Goal: Communication & Community: Answer question/provide support

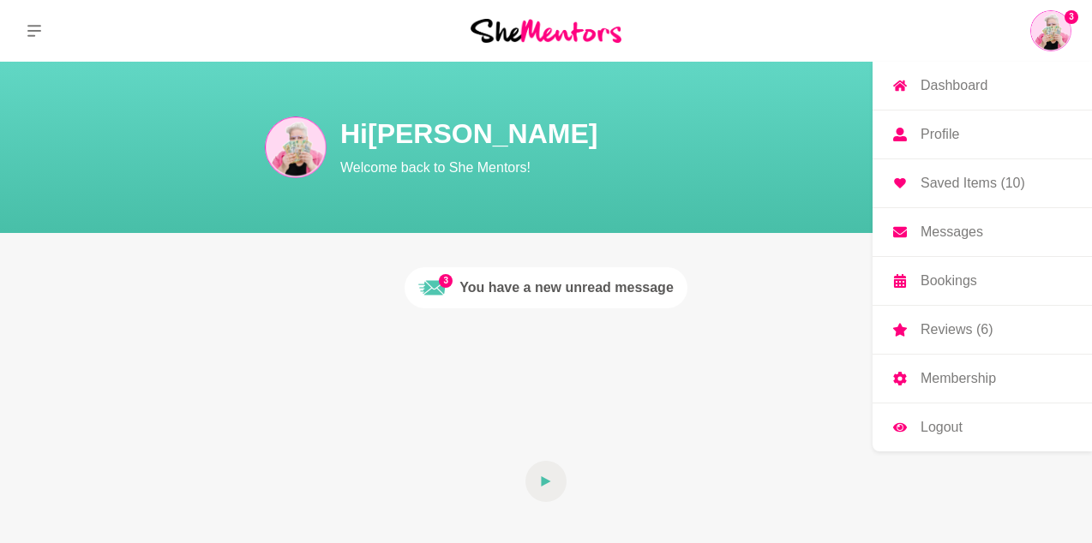
click at [965, 218] on link "Messages" at bounding box center [981, 232] width 219 height 48
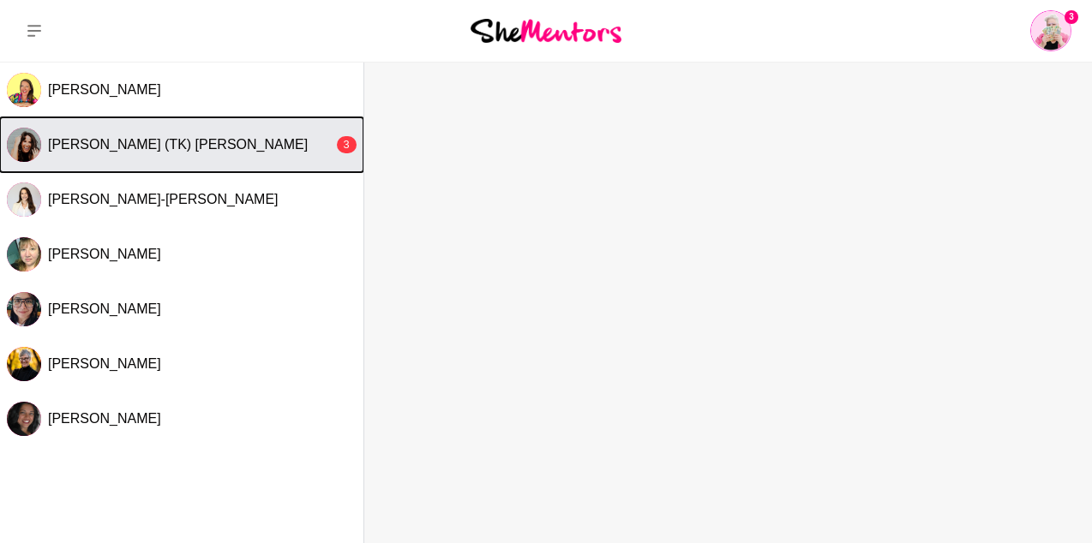
click at [242, 142] on div "[PERSON_NAME] (TK) [PERSON_NAME]" at bounding box center [190, 144] width 285 height 17
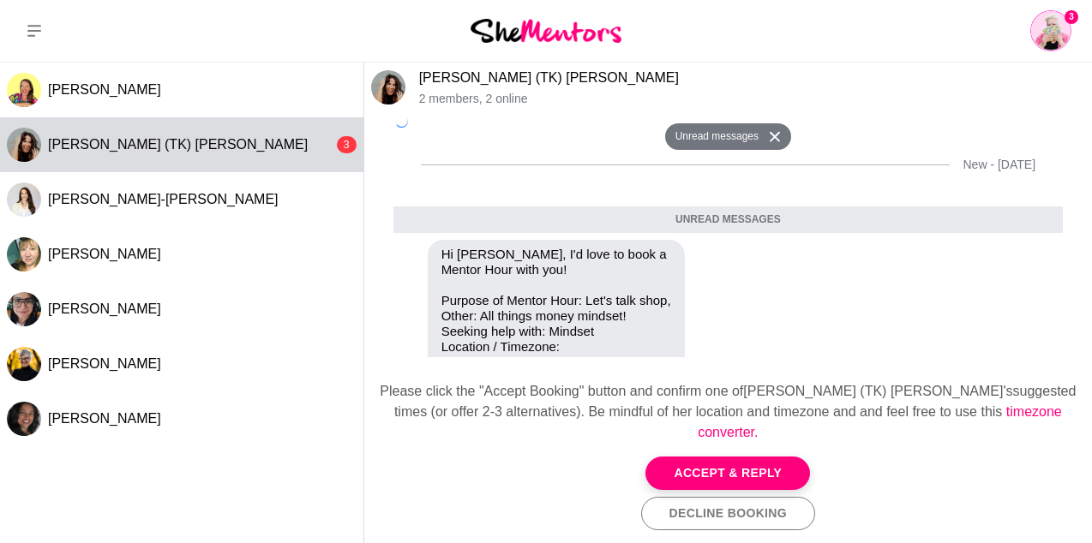
scroll to position [381, 0]
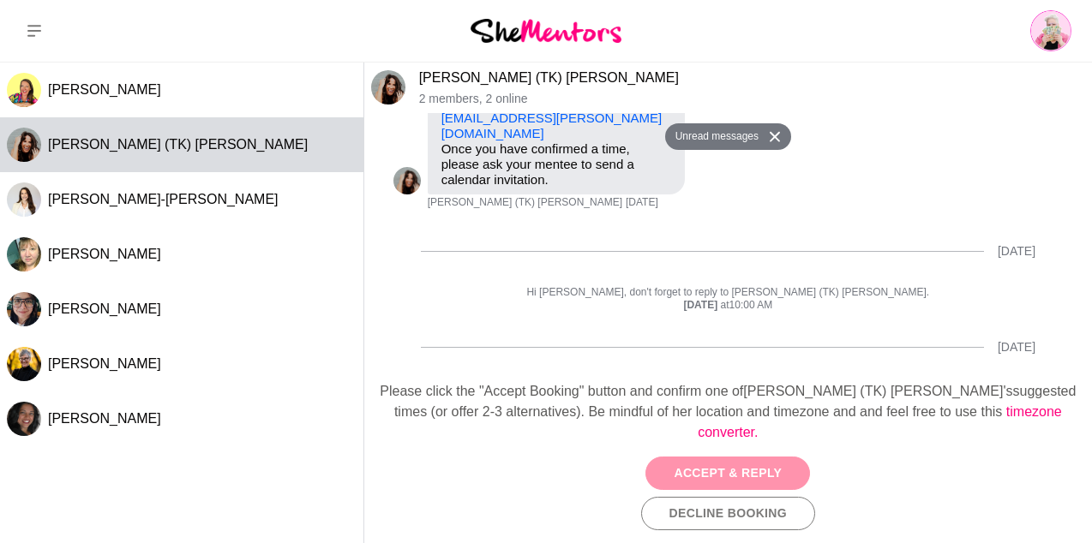
click at [711, 469] on button "Accept & Reply" at bounding box center [727, 473] width 165 height 33
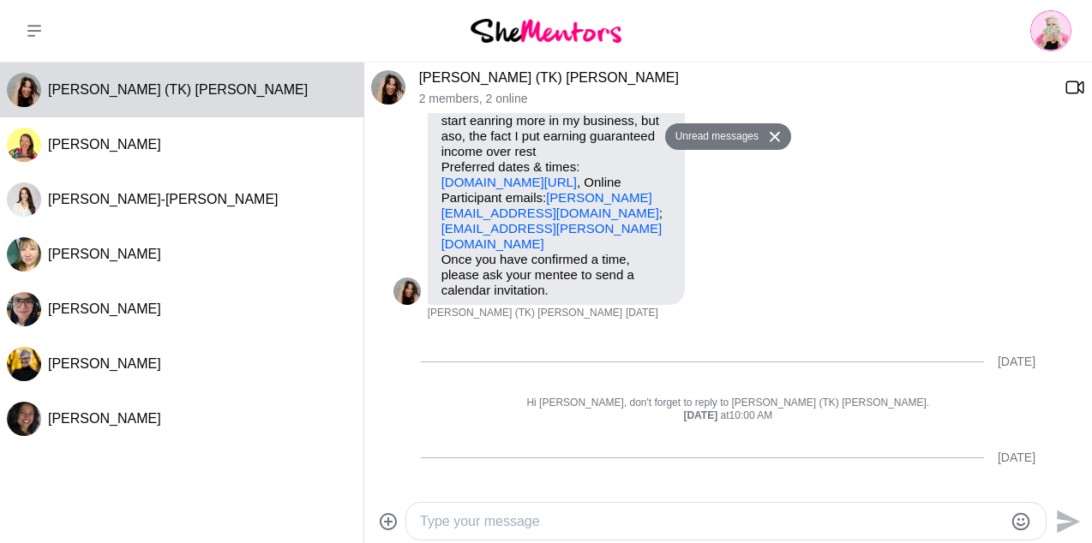
scroll to position [367, 0]
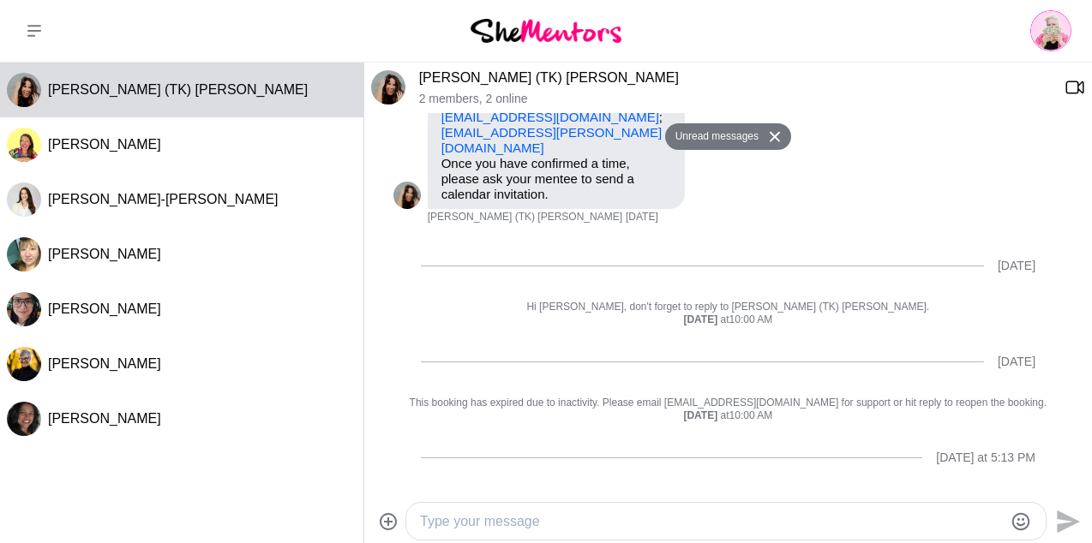
click at [672, 519] on textarea "Type your message" at bounding box center [711, 522] width 583 height 21
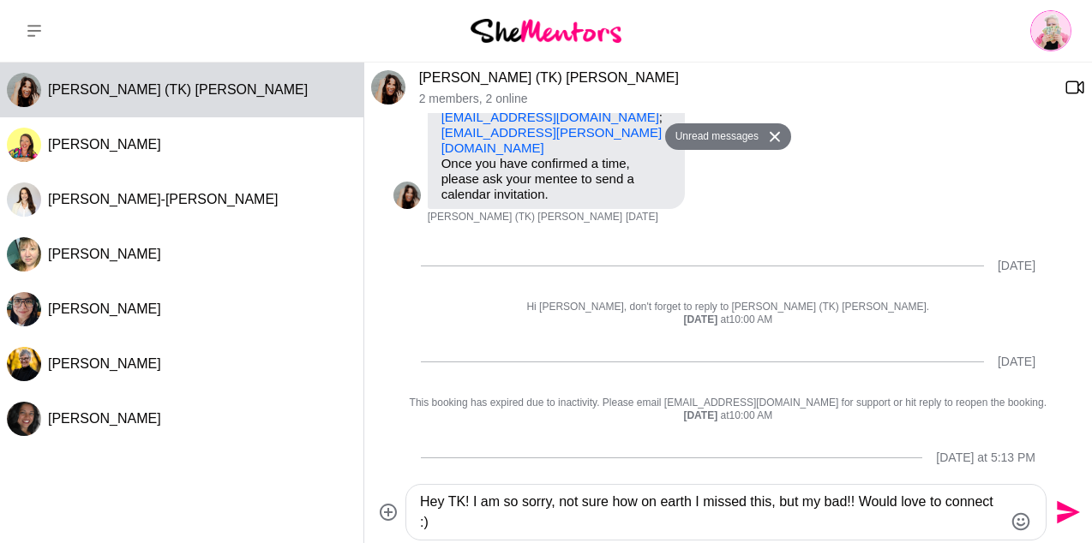
scroll to position [381, 0]
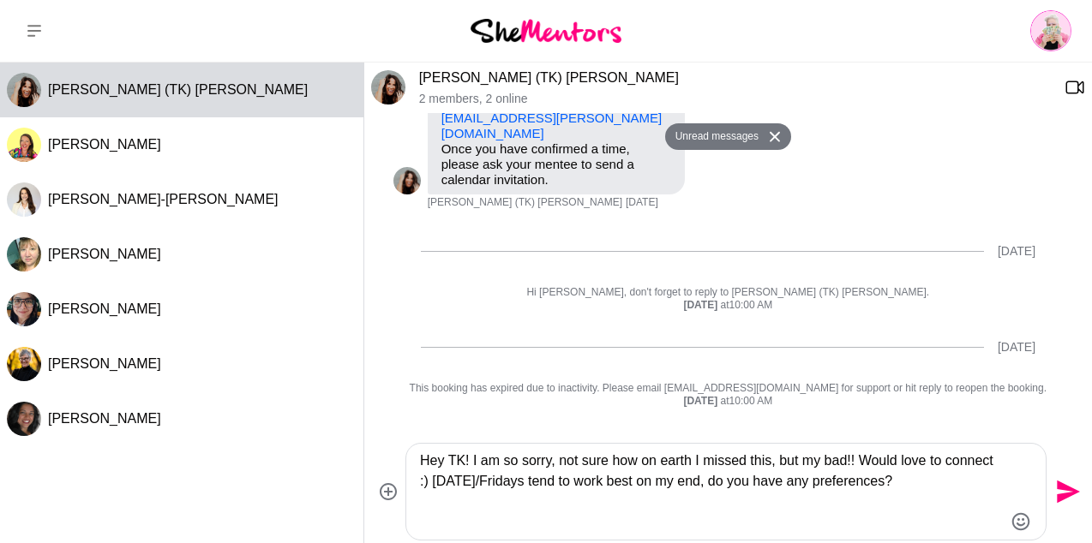
type textarea "Hey TK! I am so sorry, not sure how on earth I missed this, but my bad!! Would …"
click at [1062, 506] on button "Send" at bounding box center [1065, 492] width 39 height 39
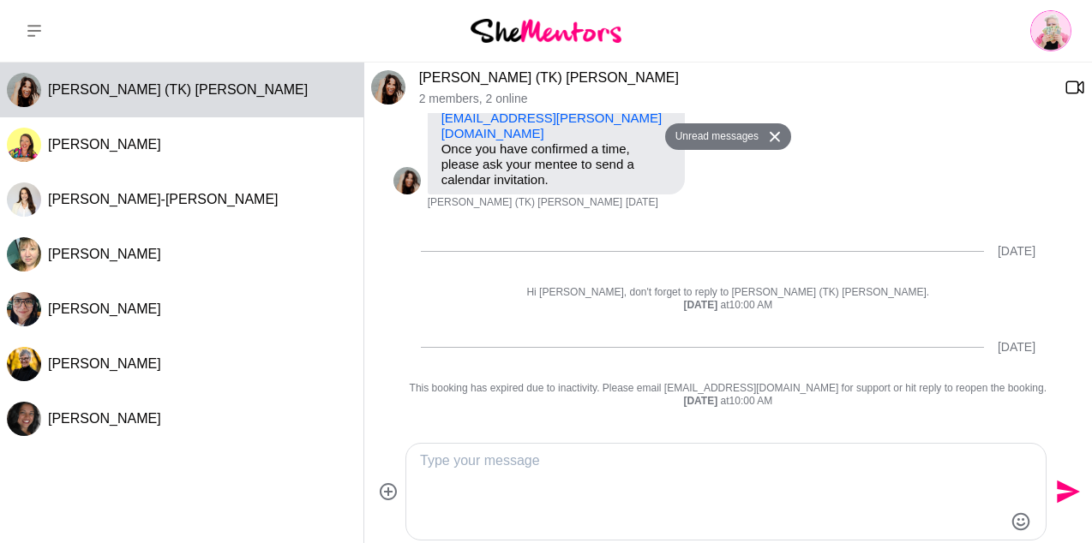
scroll to position [448, 0]
